Goal: Task Accomplishment & Management: Manage account settings

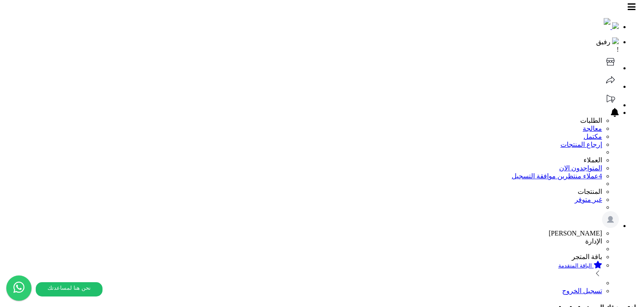
scroll to position [34, 0]
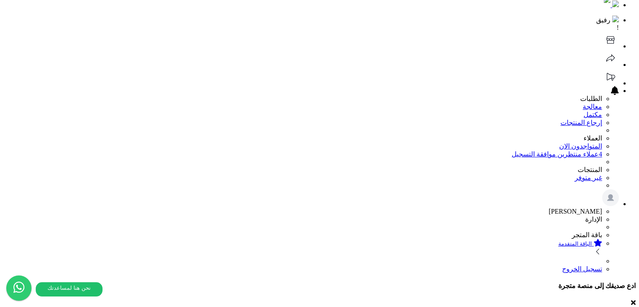
scroll to position [34, 0]
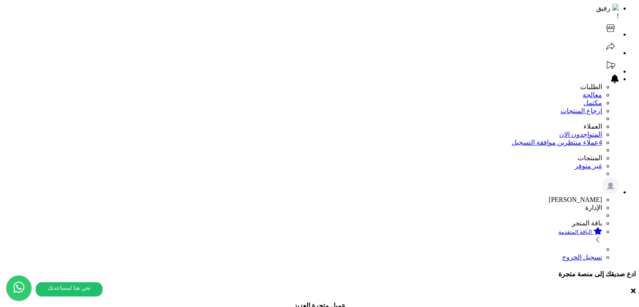
drag, startPoint x: 29, startPoint y: 170, endPoint x: 37, endPoint y: 210, distance: 41.0
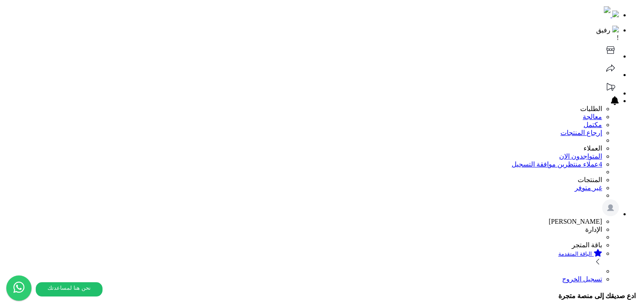
scroll to position [0, 0]
